Goal: Information Seeking & Learning: Learn about a topic

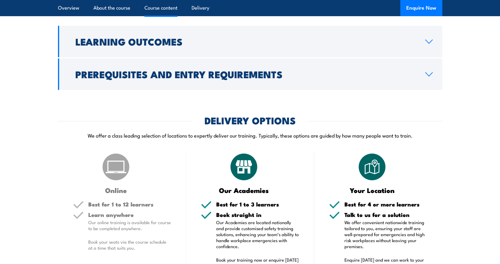
scroll to position [600, 0]
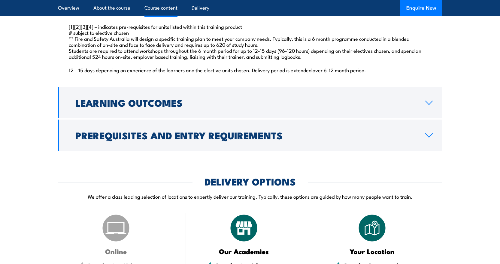
click at [430, 138] on icon at bounding box center [429, 135] width 8 height 5
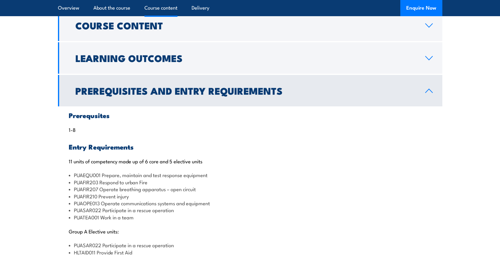
scroll to position [477, 0]
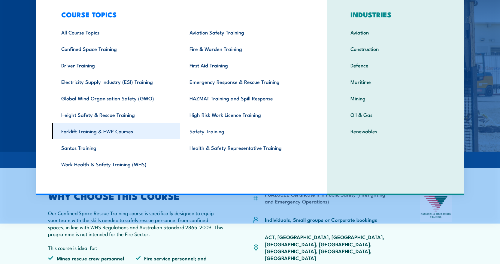
scroll to position [30, 0]
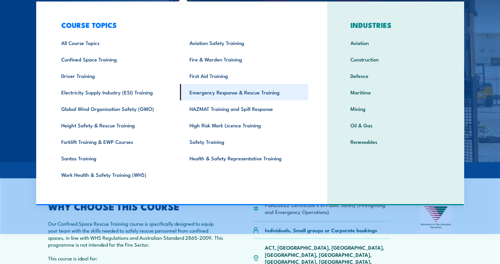
click at [237, 94] on link "Emergency Response & Rescue Training" at bounding box center [244, 92] width 128 height 17
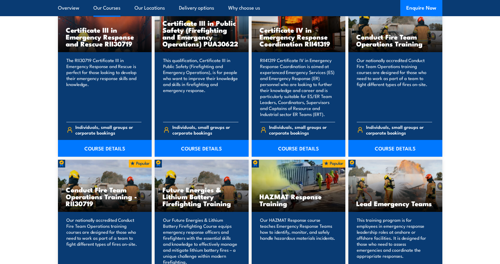
scroll to position [510, 0]
